Goal: Task Accomplishment & Management: Manage account settings

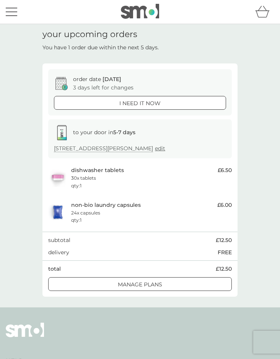
click at [178, 294] on div "order date [DATE] 3 days left for changes i need it now to your door in 5-7 day…" at bounding box center [139, 181] width 195 height 234
click at [155, 286] on p "manage plans" at bounding box center [140, 285] width 44 height 8
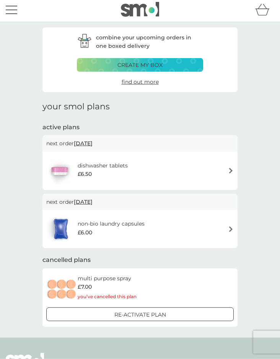
scroll to position [2, 0]
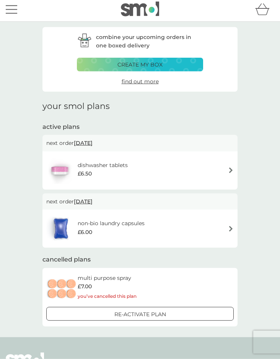
click at [169, 174] on div "dishwasher tablets £6.50" at bounding box center [140, 170] width 188 height 27
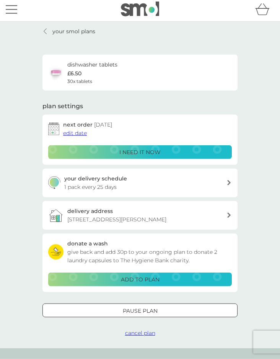
scroll to position [30, 0]
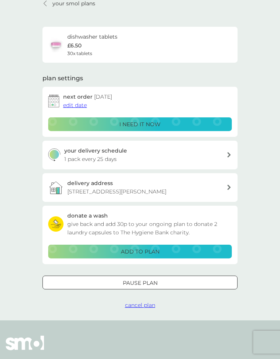
click at [175, 157] on div "your delivery schedule 1 pack every 25 days" at bounding box center [145, 155] width 163 height 17
select select "28"
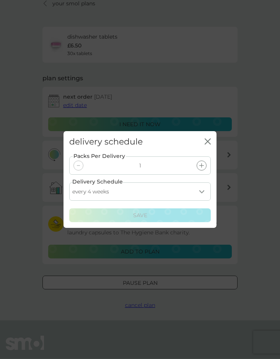
click at [208, 144] on icon "close" at bounding box center [208, 142] width 6 height 6
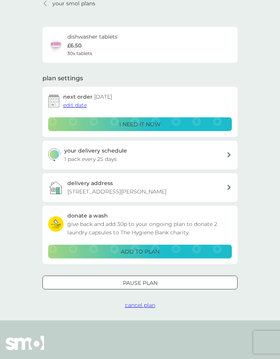
click at [184, 158] on div "your delivery schedule 1 pack every 25 days" at bounding box center [145, 155] width 163 height 17
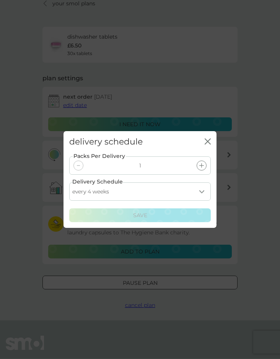
click at [173, 190] on select "every 1 week every 2 weeks every 3 weeks every 4 weeks every 5 weeks every 6 we…" at bounding box center [140, 192] width 142 height 18
select select "35"
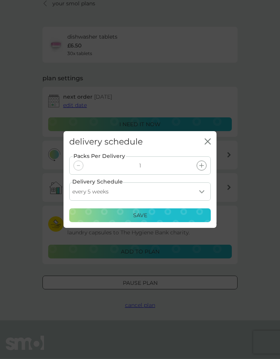
click at [148, 220] on div "Save" at bounding box center [140, 215] width 132 height 8
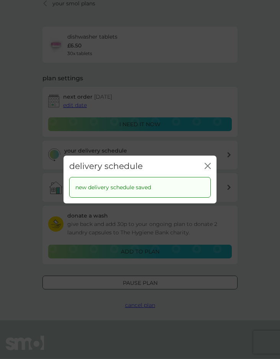
click at [207, 166] on icon "close" at bounding box center [206, 165] width 3 height 5
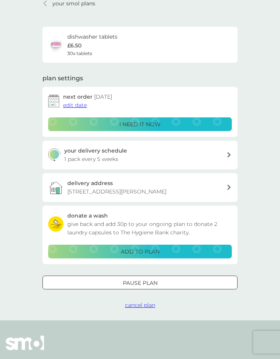
click at [77, 106] on span "edit date" at bounding box center [75, 105] width 24 height 7
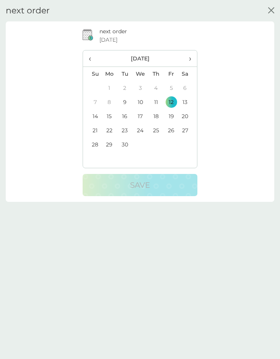
click at [175, 115] on td "19" at bounding box center [171, 116] width 15 height 14
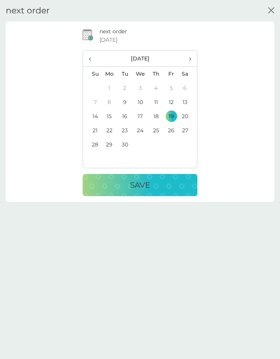
click at [162, 190] on div "Save" at bounding box center [140, 185] width 100 height 12
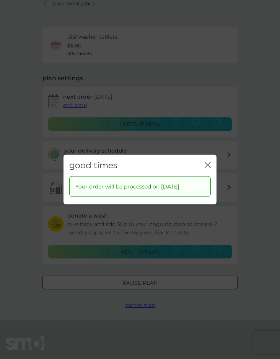
click at [209, 166] on icon "close" at bounding box center [208, 165] width 6 height 6
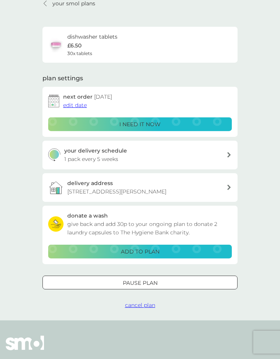
scroll to position [0, 0]
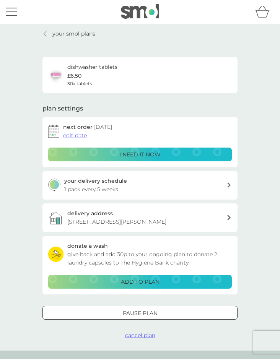
click at [79, 32] on p "your smol plans" at bounding box center [73, 33] width 43 height 8
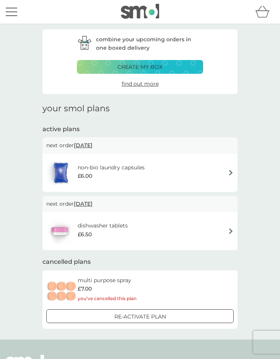
click at [182, 171] on div "non-bio laundry capsules £6.00" at bounding box center [140, 173] width 188 height 27
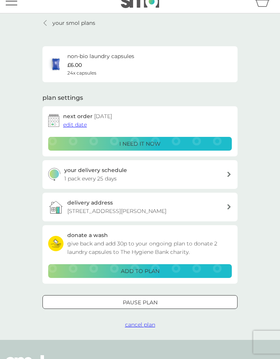
scroll to position [13, 0]
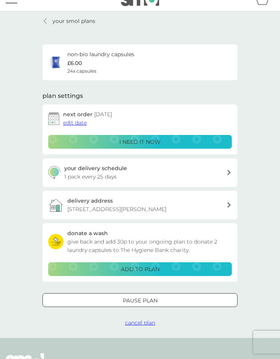
click at [49, 17] on link "your smol plans" at bounding box center [68, 21] width 53 height 8
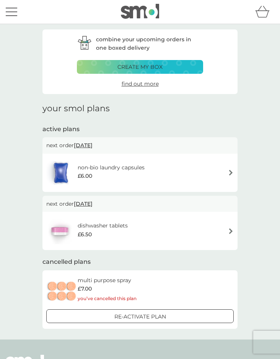
click at [16, 11] on div "menu" at bounding box center [11, 11] width 11 height 1
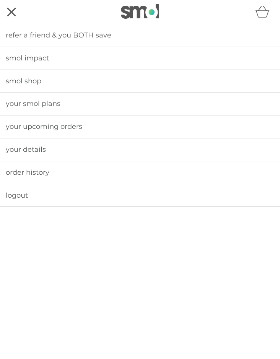
click at [88, 126] on link "your upcoming orders" at bounding box center [140, 127] width 280 height 23
